Goal: Transaction & Acquisition: Purchase product/service

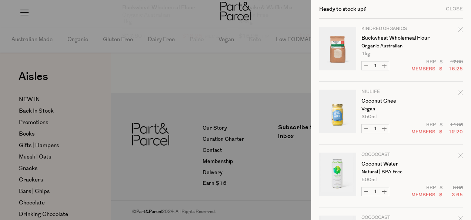
click at [364, 65] on button "Decrease Buckwheat Wholemeal Flour" at bounding box center [365, 65] width 9 height 9
type input "0"
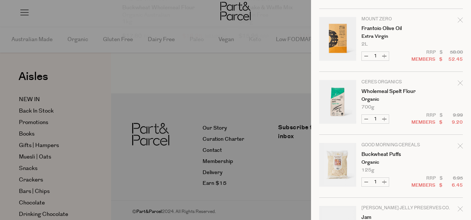
scroll to position [180, 0]
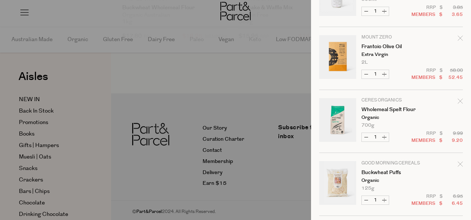
click at [457, 101] on icon "Remove Wholemeal Spelt Flour" at bounding box center [459, 100] width 5 height 5
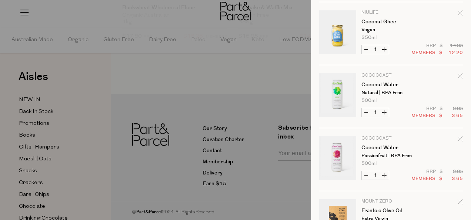
scroll to position [19, 0]
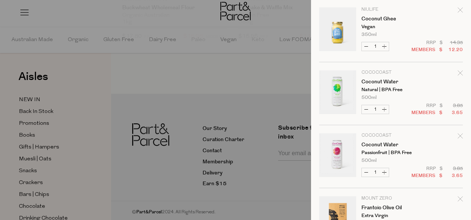
click at [457, 71] on icon "Remove Coconut Water" at bounding box center [459, 72] width 5 height 5
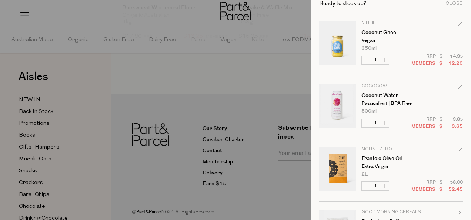
scroll to position [7, 0]
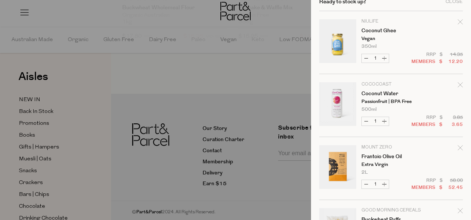
click at [457, 84] on icon "Remove Coconut Water" at bounding box center [459, 84] width 5 height 5
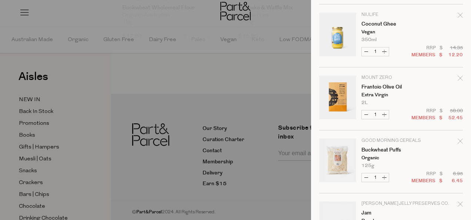
scroll to position [0, 0]
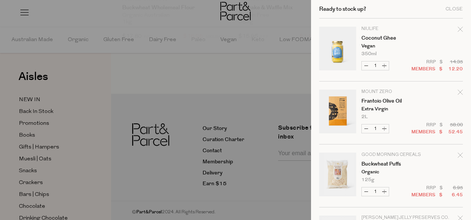
click at [75, 23] on div at bounding box center [235, 110] width 471 height 220
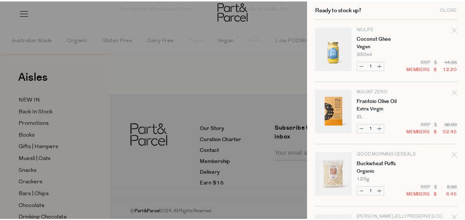
scroll to position [212, 0]
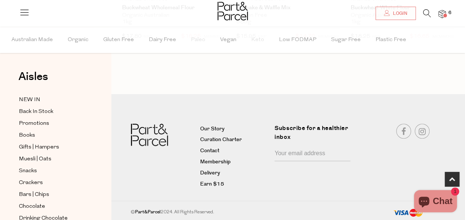
click at [426, 11] on icon at bounding box center [427, 13] width 8 height 8
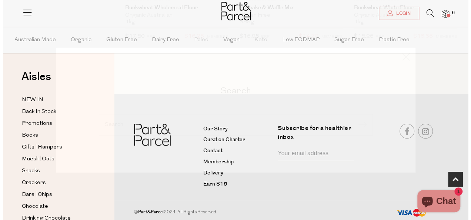
scroll to position [214, 0]
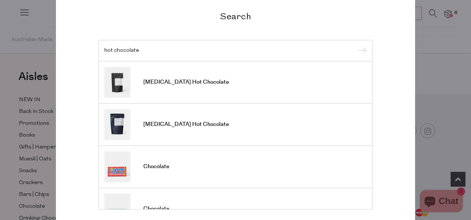
type input "hot chocolate"
click at [355, 45] on input "submit" at bounding box center [360, 50] width 11 height 11
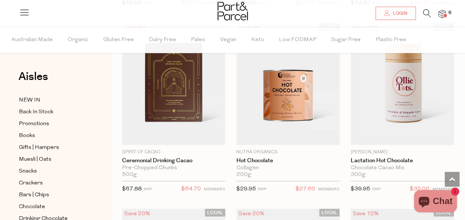
scroll to position [613, 0]
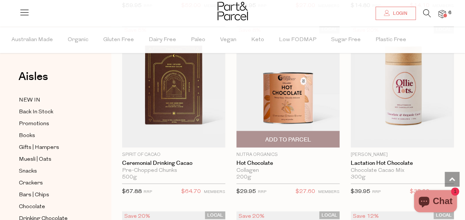
click at [293, 137] on span "Add To Parcel" at bounding box center [288, 139] width 46 height 8
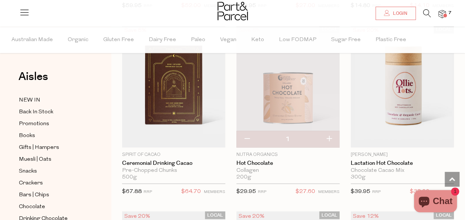
click at [427, 13] on icon at bounding box center [427, 13] width 8 height 8
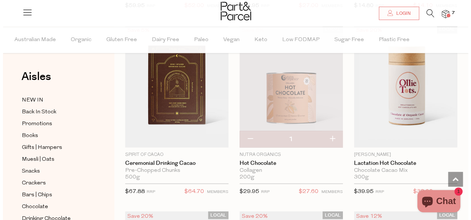
scroll to position [620, 0]
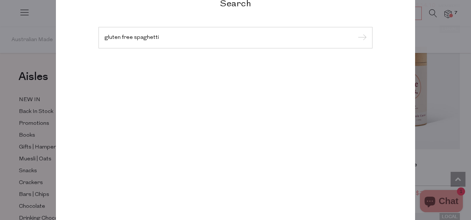
type input "gluten free spaghetti"
click at [355, 33] on input "submit" at bounding box center [360, 38] width 11 height 11
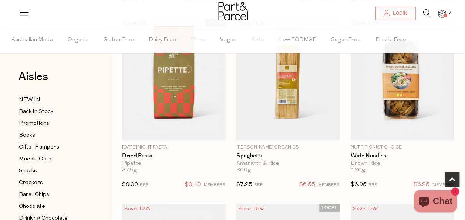
scroll to position [255, 0]
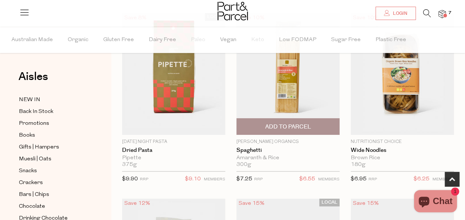
click at [294, 123] on span "Add To Parcel" at bounding box center [288, 127] width 46 height 8
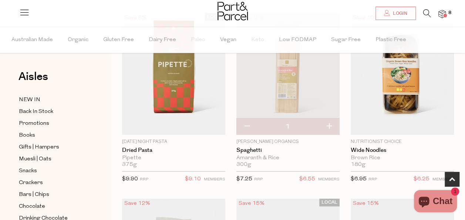
click at [327, 124] on button "button" at bounding box center [328, 126] width 21 height 16
type input "2"
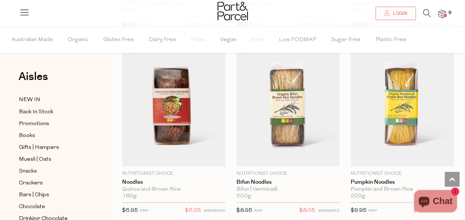
scroll to position [593, 0]
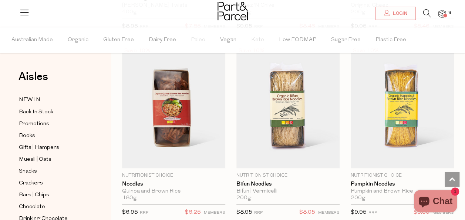
click at [448, 12] on span "9" at bounding box center [449, 13] width 7 height 7
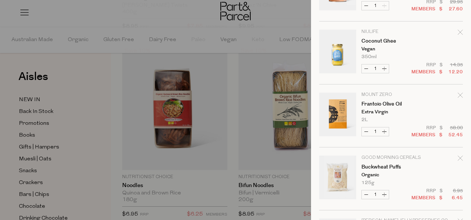
scroll to position [122, 0]
click at [101, 13] on div at bounding box center [235, 110] width 471 height 220
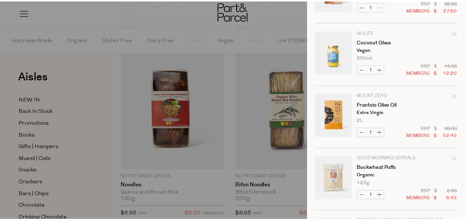
scroll to position [273, 0]
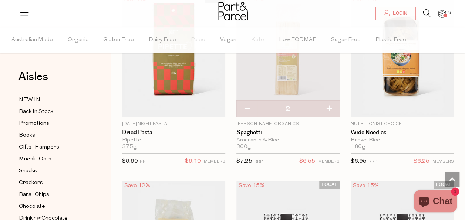
click at [428, 13] on icon at bounding box center [427, 13] width 8 height 8
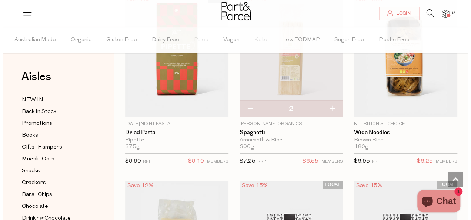
scroll to position [275, 0]
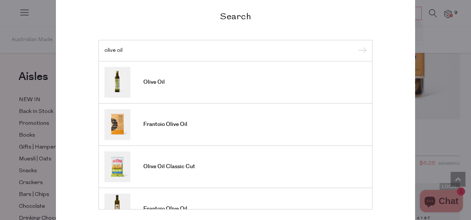
type input "olive oil"
click at [355, 45] on input "submit" at bounding box center [360, 50] width 11 height 11
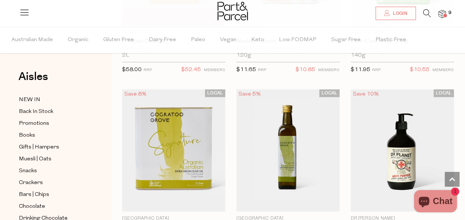
scroll to position [1746, 0]
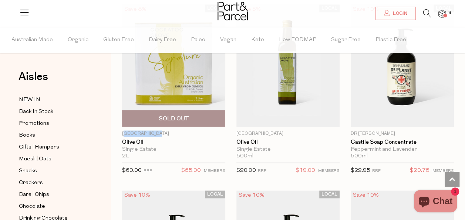
drag, startPoint x: 166, startPoint y: 127, endPoint x: 126, endPoint y: 129, distance: 40.0
click at [126, 130] on p "Cockatoo Grove" at bounding box center [173, 133] width 103 height 7
drag, startPoint x: 126, startPoint y: 129, endPoint x: 181, endPoint y: 128, distance: 54.8
click at [181, 130] on p "Cockatoo Grove" at bounding box center [173, 133] width 103 height 7
click at [166, 130] on p "Cockatoo Grove" at bounding box center [173, 133] width 103 height 7
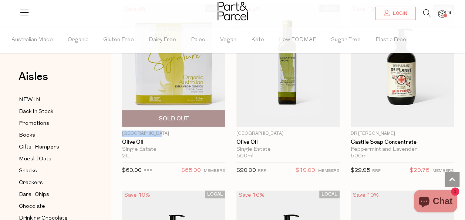
drag, startPoint x: 166, startPoint y: 128, endPoint x: 122, endPoint y: 124, distance: 44.5
click at [122, 130] on p "Cockatoo Grove" at bounding box center [173, 133] width 103 height 7
copy p "Cockatoo Grove"
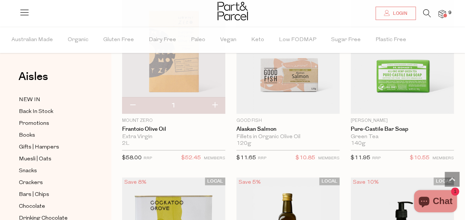
scroll to position [1577, 0]
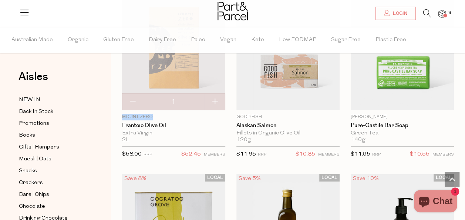
drag, startPoint x: 155, startPoint y: 111, endPoint x: 122, endPoint y: 111, distance: 32.6
click at [122, 114] on p "Mount Zero" at bounding box center [173, 117] width 103 height 7
copy p "Mount Zero"
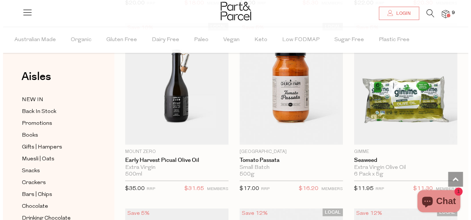
scroll to position [0, 0]
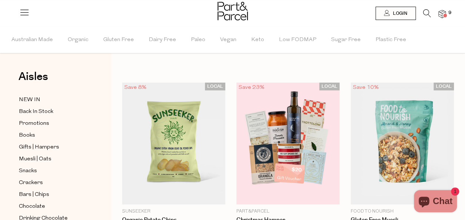
click at [445, 14] on span at bounding box center [445, 16] width 4 height 4
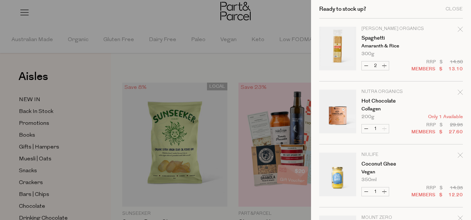
click at [388, 66] on button "Increase Spaghetti" at bounding box center [384, 65] width 9 height 9
type input "3"
click at [364, 65] on button "Decrease Spaghetti" at bounding box center [365, 65] width 9 height 9
type input "2"
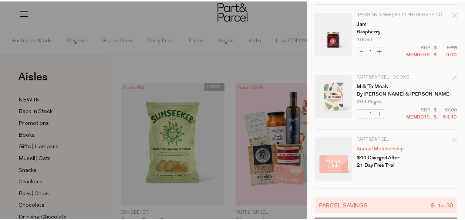
scroll to position [357, 0]
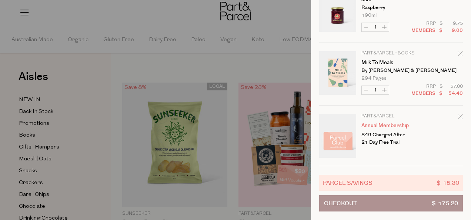
click at [109, 11] on div at bounding box center [235, 110] width 471 height 220
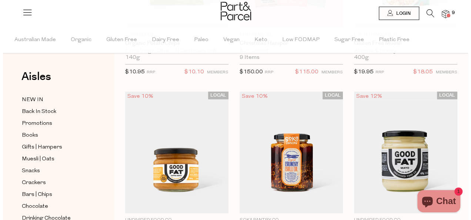
scroll to position [0, 0]
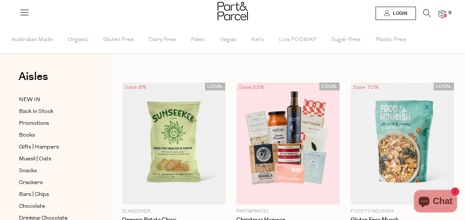
click at [442, 14] on img at bounding box center [441, 14] width 7 height 9
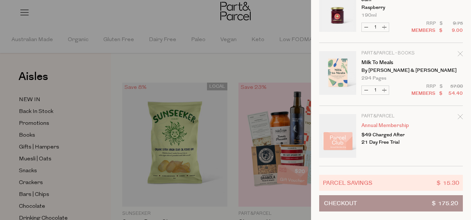
click at [350, 200] on span "Checkout" at bounding box center [340, 203] width 33 height 16
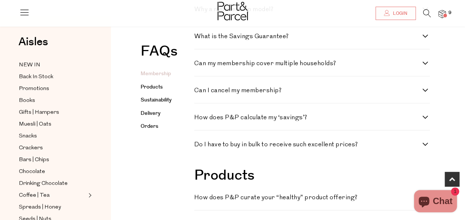
scroll to position [280, 0]
